Goal: Task Accomplishment & Management: Manage account settings

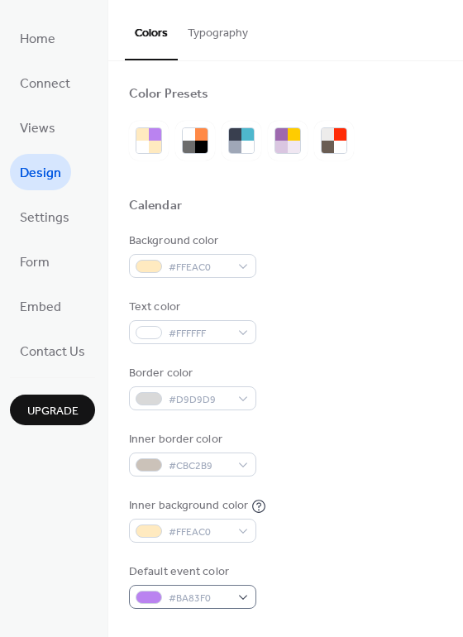
click at [239, 582] on div "Default event color #BA83F0" at bounding box center [192, 585] width 127 height 45
click at [237, 590] on div "#BA83F0" at bounding box center [192, 597] width 127 height 24
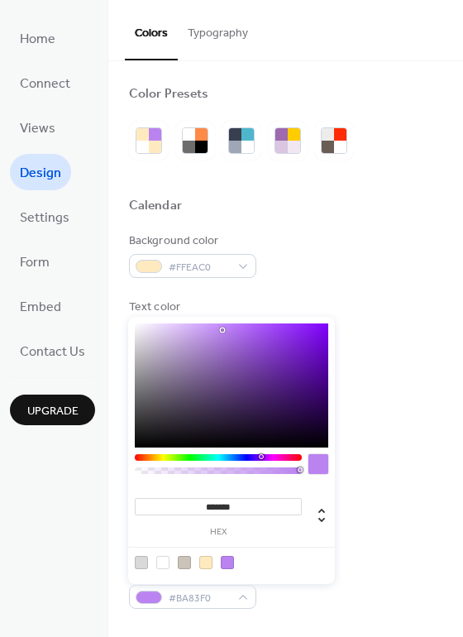
click at [222, 572] on div at bounding box center [232, 562] width 210 height 31
click at [227, 568] on div at bounding box center [227, 562] width 13 height 13
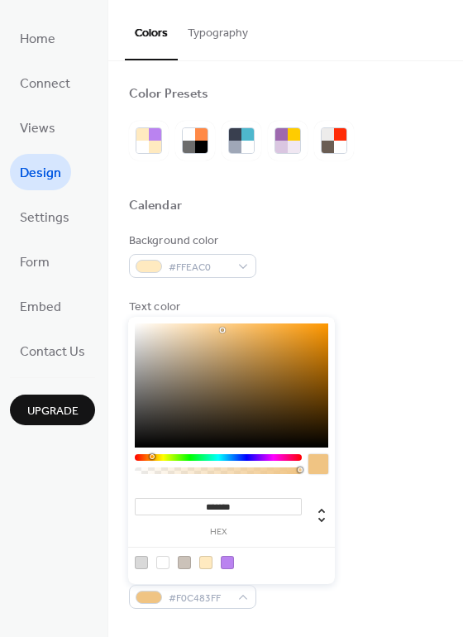
type input "*******"
drag, startPoint x: 251, startPoint y: 456, endPoint x: 151, endPoint y: 457, distance: 100.9
click at [151, 457] on div at bounding box center [218, 457] width 167 height 7
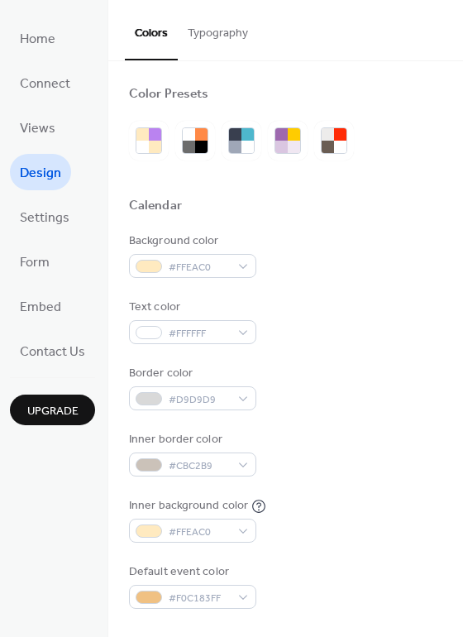
click at [369, 531] on div "Inner background color #FFEAC0" at bounding box center [285, 519] width 313 height 45
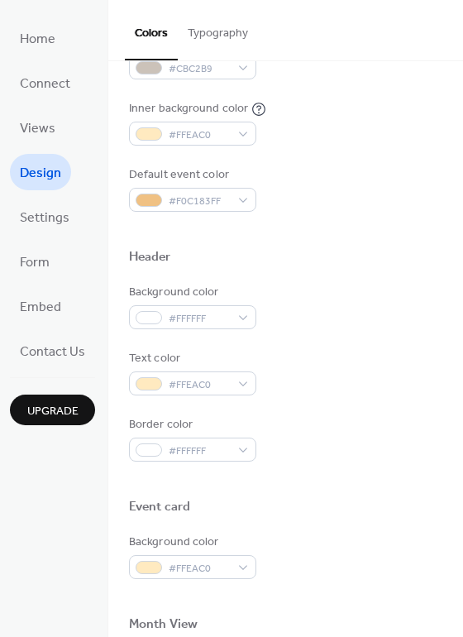
scroll to position [87, 0]
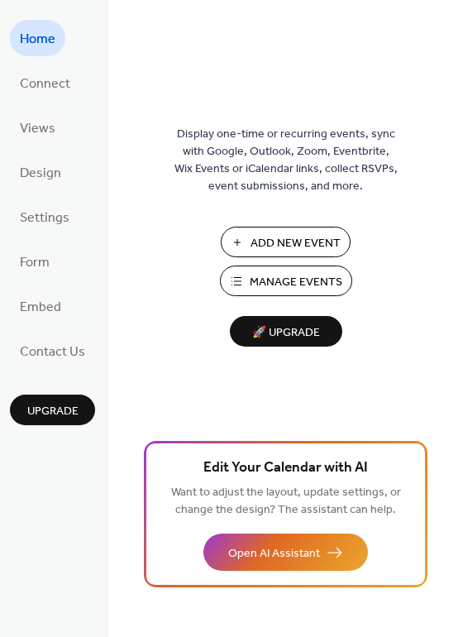
click at [17, 289] on li "Embed" at bounding box center [40, 306] width 61 height 36
click at [49, 296] on span "Embed" at bounding box center [40, 307] width 41 height 26
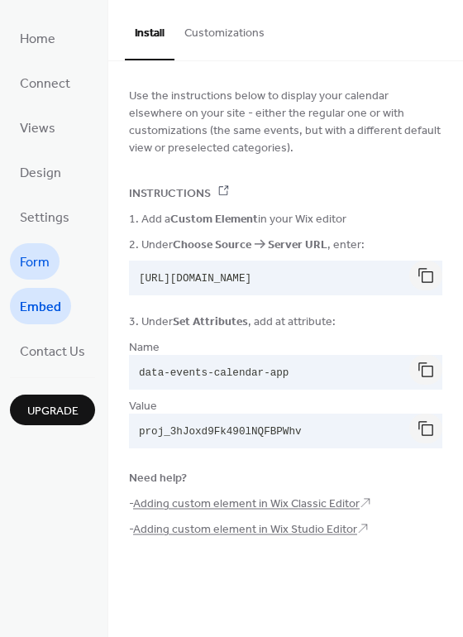
click at [41, 243] on link "Form" at bounding box center [35, 261] width 50 height 36
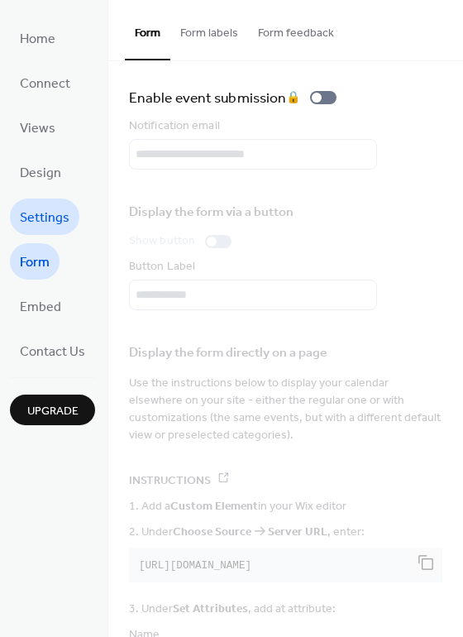
click at [41, 200] on link "Settings" at bounding box center [44, 216] width 69 height 36
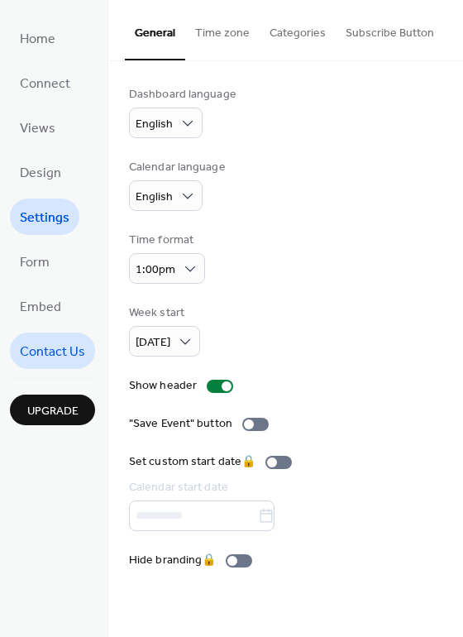
click at [45, 345] on span "Contact Us" at bounding box center [52, 352] width 65 height 26
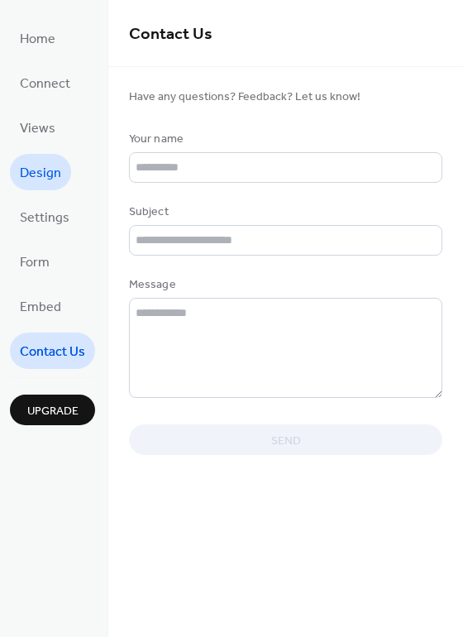
click at [40, 163] on span "Design" at bounding box center [40, 173] width 41 height 26
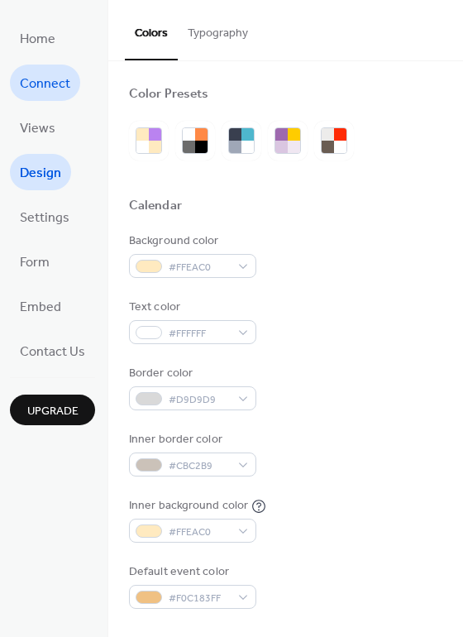
click at [41, 95] on span "Connect" at bounding box center [45, 84] width 50 height 26
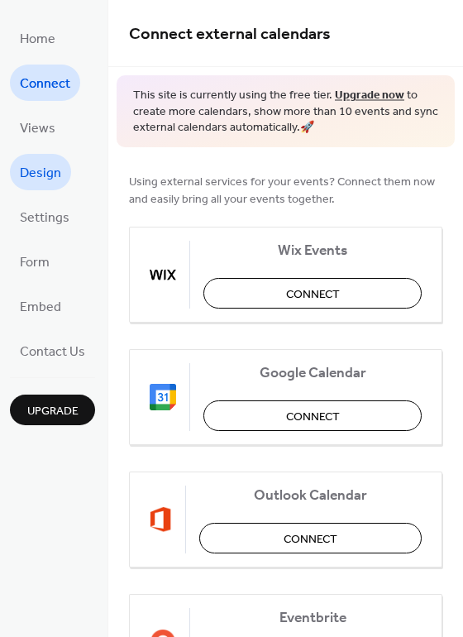
click at [34, 161] on span "Design" at bounding box center [40, 173] width 41 height 26
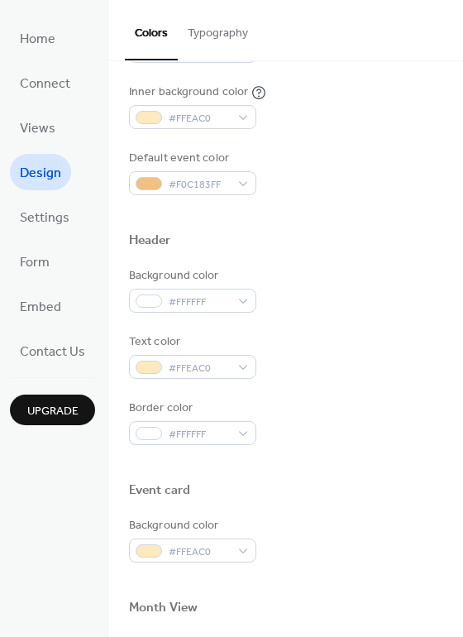
scroll to position [707, 0]
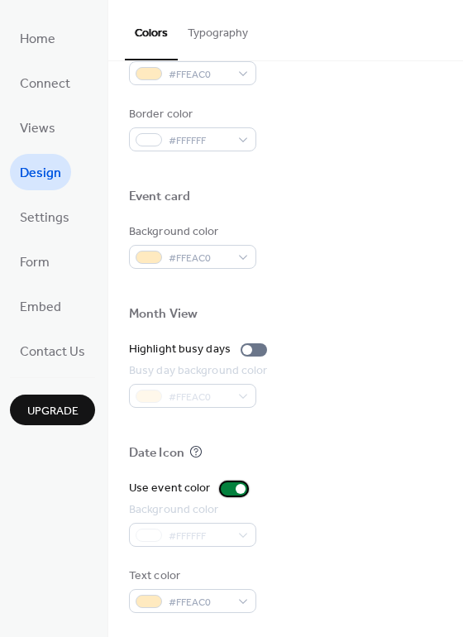
click at [226, 491] on div at bounding box center [234, 488] width 26 height 13
click at [231, 491] on div at bounding box center [234, 488] width 26 height 13
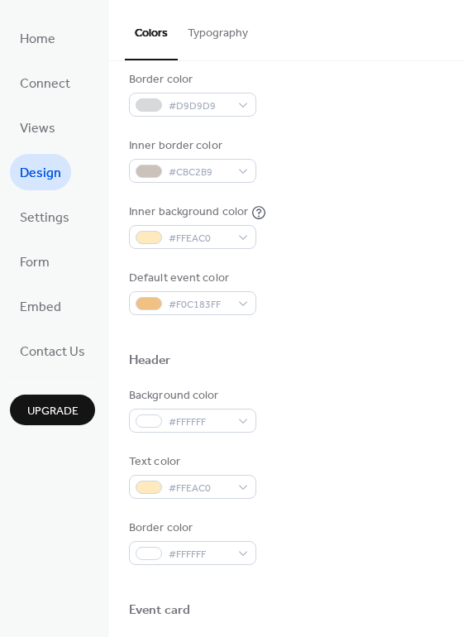
scroll to position [0, 0]
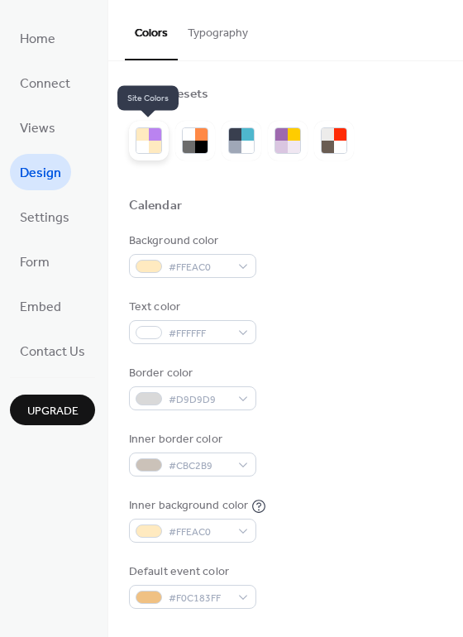
click at [154, 128] on div at bounding box center [155, 134] width 12 height 12
click at [145, 136] on div at bounding box center [142, 134] width 12 height 12
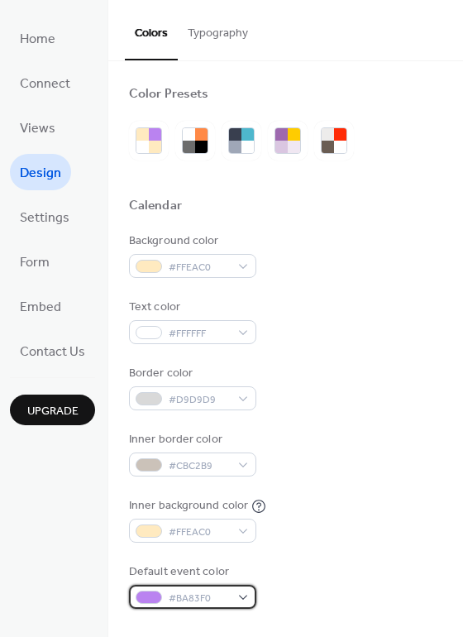
click at [231, 595] on div "#BA83F0" at bounding box center [192, 597] width 127 height 24
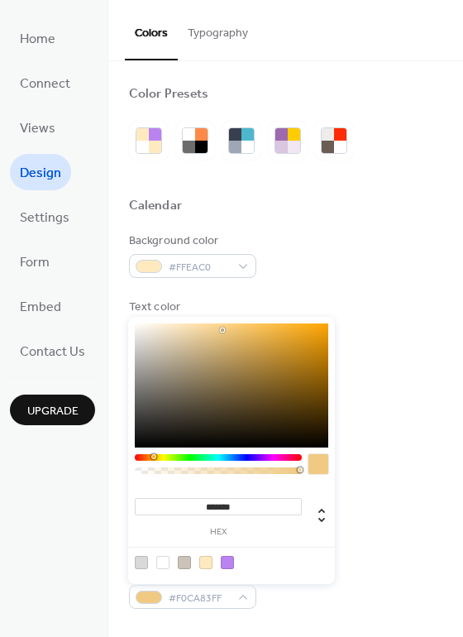
click at [153, 457] on div at bounding box center [218, 457] width 167 height 7
drag, startPoint x: 215, startPoint y: 318, endPoint x: 248, endPoint y: 316, distance: 33.2
click at [252, 317] on div "******* hex" at bounding box center [231, 450] width 207 height 267
click at [215, 335] on div at bounding box center [232, 385] width 194 height 124
drag, startPoint x: 215, startPoint y: 335, endPoint x: 227, endPoint y: 308, distance: 29.2
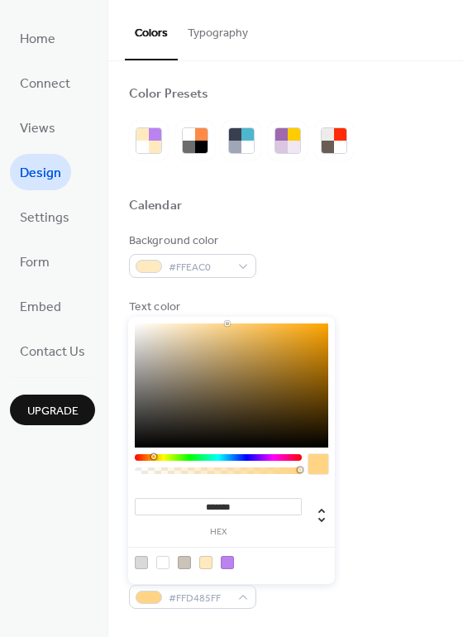
click at [227, 308] on body "Home Connect Views Design Settings Form Embed Contact Us Upgrade Design Upgrade…" at bounding box center [231, 318] width 463 height 637
type input "*******"
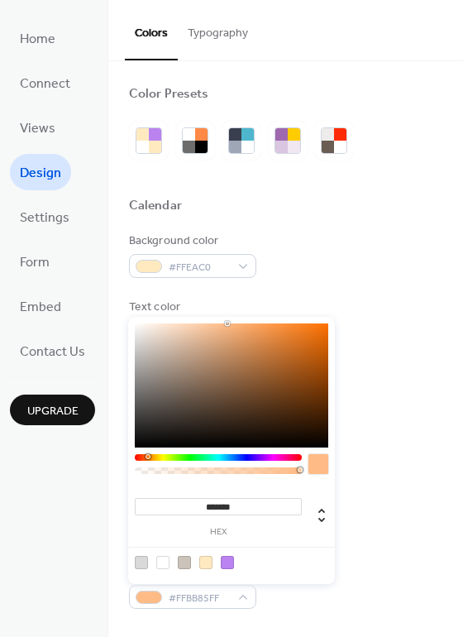
click at [147, 456] on div at bounding box center [148, 456] width 5 height 5
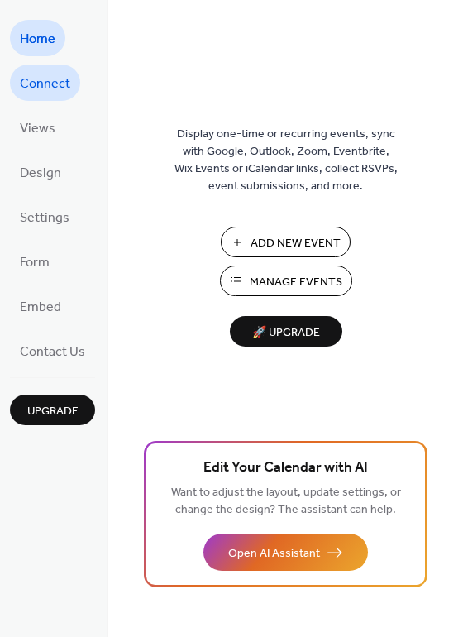
click at [32, 80] on span "Connect" at bounding box center [45, 84] width 50 height 26
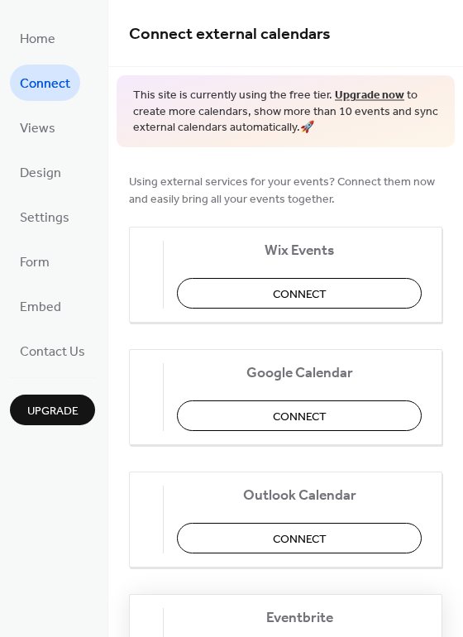
scroll to position [310, 0]
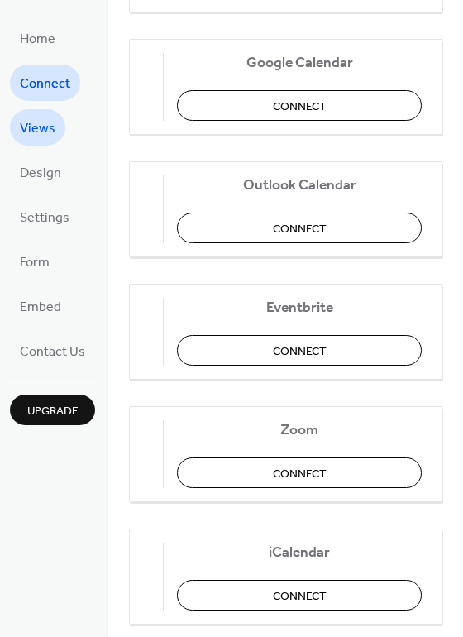
drag, startPoint x: 56, startPoint y: 112, endPoint x: 52, endPoint y: 122, distance: 11.5
click at [56, 112] on li "Views" at bounding box center [37, 127] width 55 height 36
click at [42, 168] on span "Design" at bounding box center [40, 173] width 41 height 26
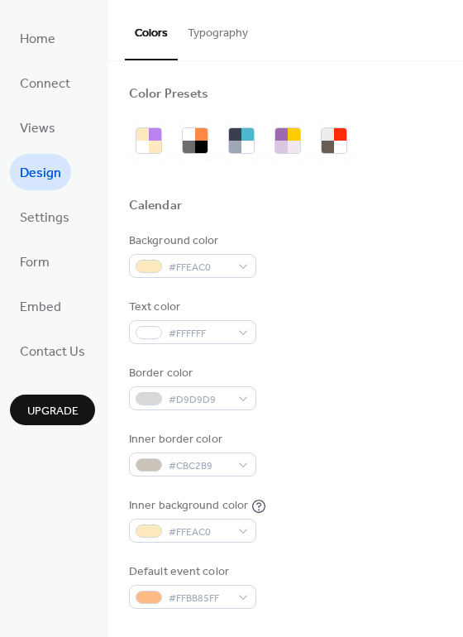
scroll to position [707, 0]
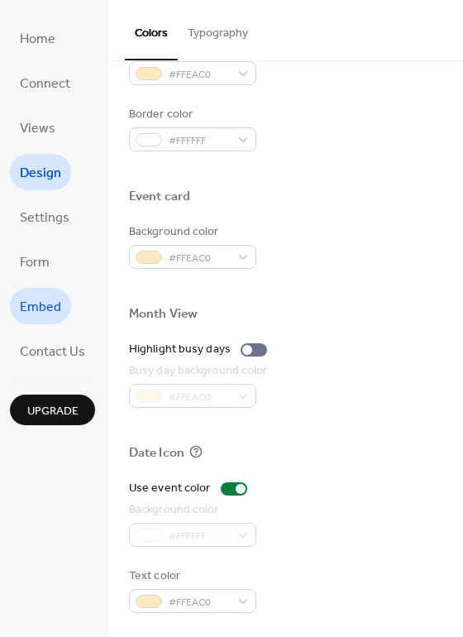
click at [65, 318] on link "Embed" at bounding box center [40, 306] width 61 height 36
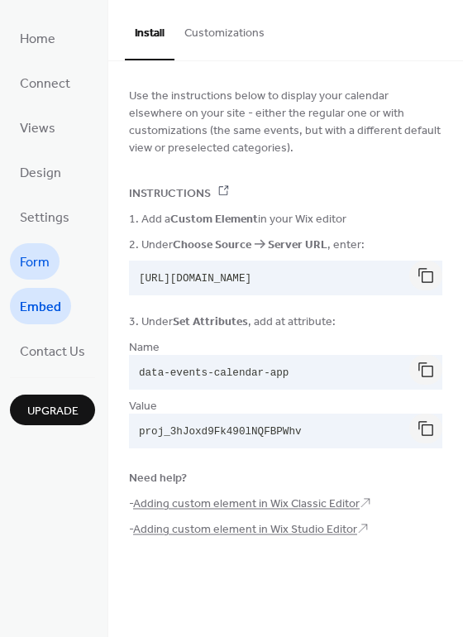
click at [46, 247] on link "Form" at bounding box center [35, 261] width 50 height 36
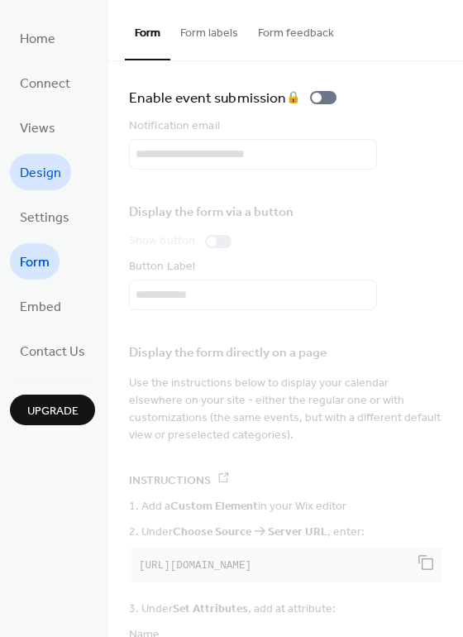
click at [41, 160] on span "Design" at bounding box center [40, 173] width 41 height 26
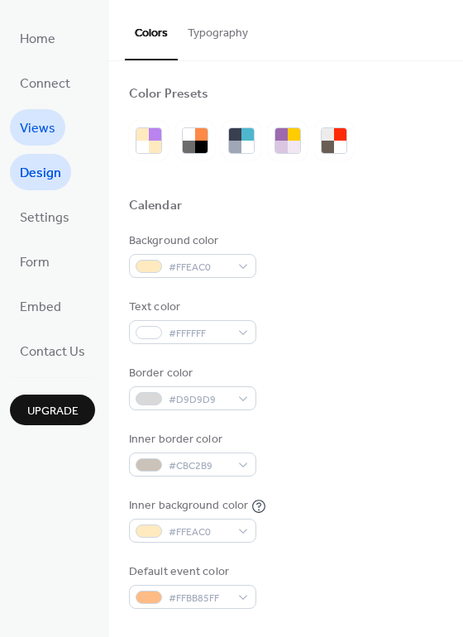
click at [45, 116] on span "Views" at bounding box center [38, 129] width 36 height 26
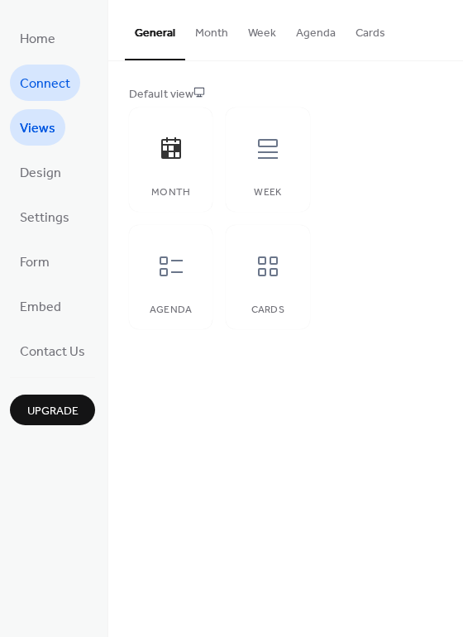
click at [45, 88] on span "Connect" at bounding box center [45, 84] width 50 height 26
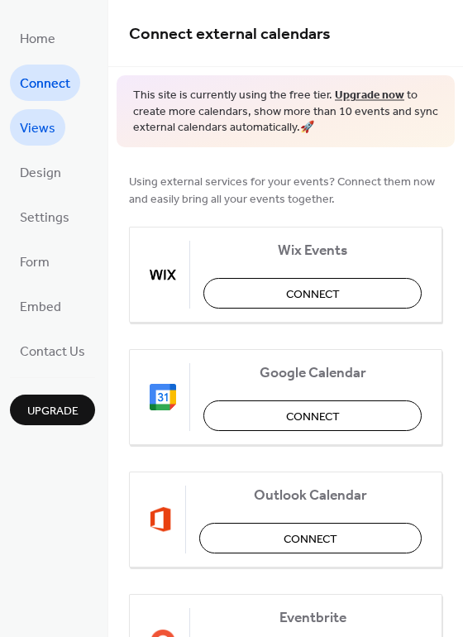
click at [20, 116] on span "Views" at bounding box center [38, 129] width 36 height 26
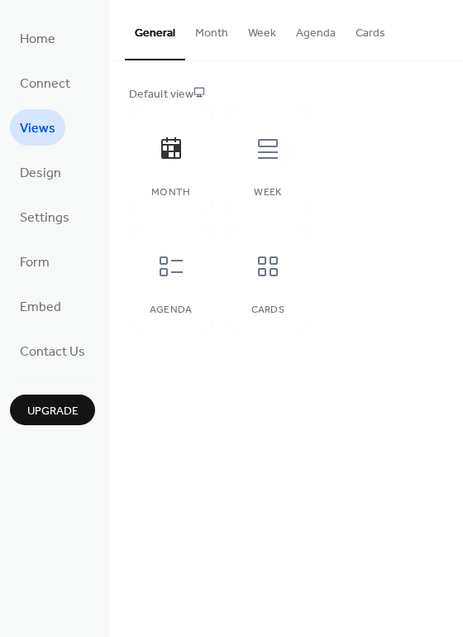
click at [209, 47] on button "Month" at bounding box center [211, 29] width 53 height 59
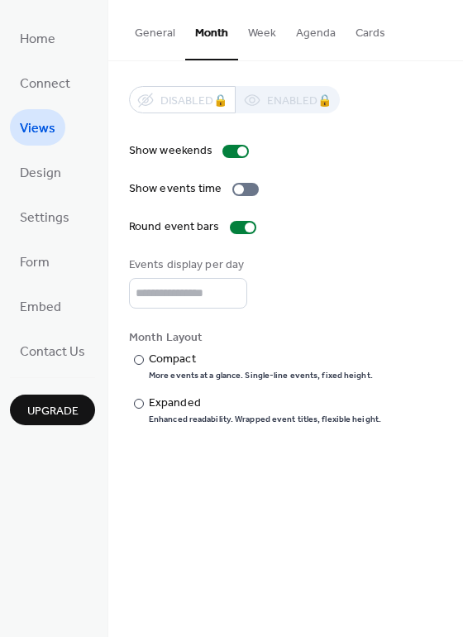
click at [280, 32] on button "Week" at bounding box center [262, 29] width 48 height 59
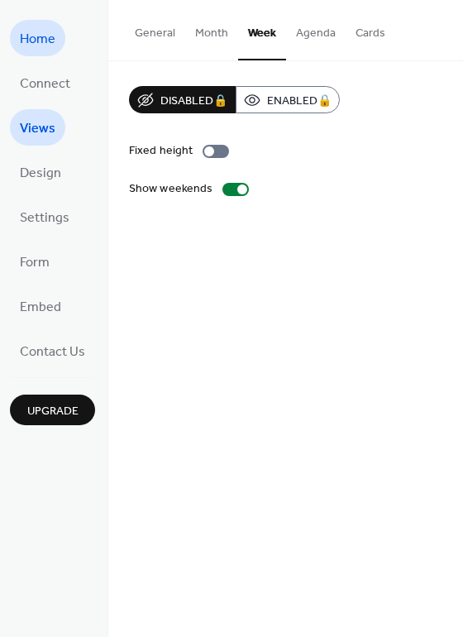
click at [54, 41] on span "Home" at bounding box center [38, 39] width 36 height 26
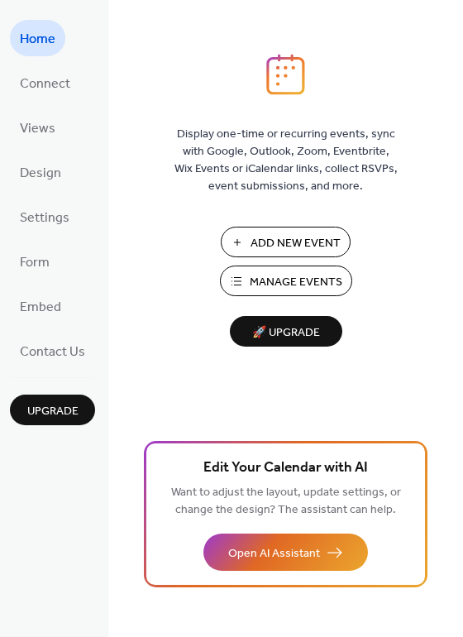
click at [251, 237] on span "Add New Event" at bounding box center [296, 243] width 90 height 17
click at [302, 274] on span "Manage Events" at bounding box center [296, 282] width 93 height 17
